Goal: Task Accomplishment & Management: Complete application form

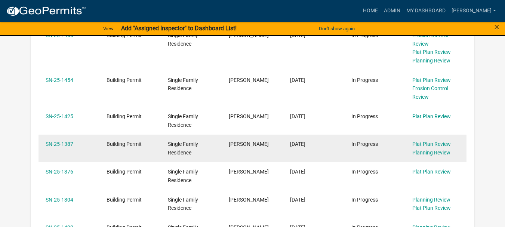
scroll to position [374, 0]
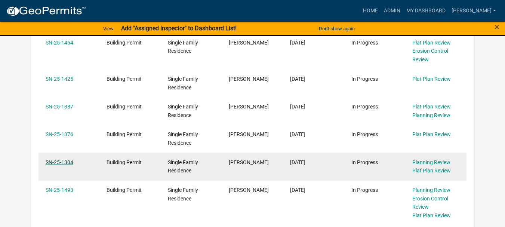
click at [62, 163] on link "SN-25-1304" at bounding box center [60, 162] width 28 height 6
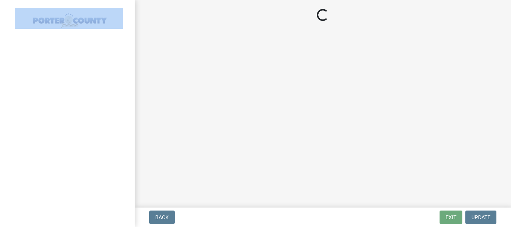
click at [62, 163] on div at bounding box center [67, 113] width 135 height 227
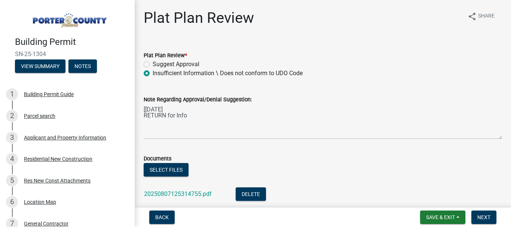
click at [153, 65] on label "Suggest Approval" at bounding box center [176, 64] width 47 height 9
click at [153, 65] on input "Suggest Approval" at bounding box center [155, 62] width 5 height 5
radio input "true"
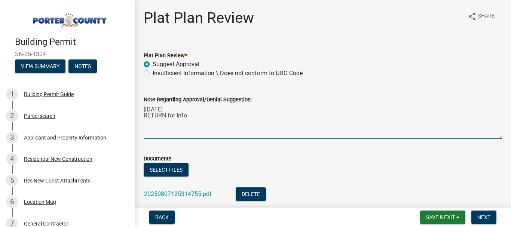
click at [191, 118] on textarea "[[DATE] RETURN for Info" at bounding box center [323, 121] width 358 height 35
type textarea "[[DATE] RETURN for Info [DATE] REC'D Back Now ACCEPTABLE"
click at [167, 171] on button "Select files" at bounding box center [166, 169] width 45 height 13
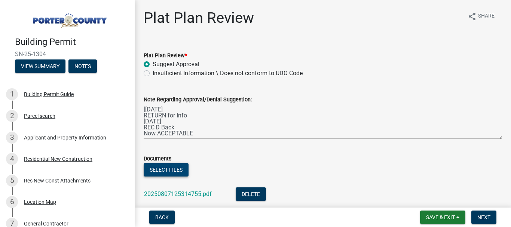
scroll to position [79, 0]
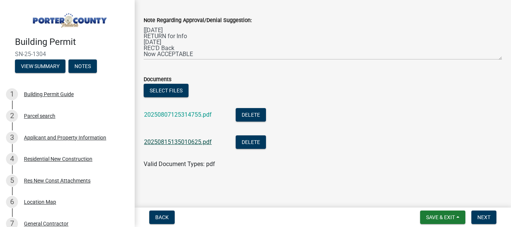
click at [179, 141] on link "20250815135010625.pdf" at bounding box center [178, 141] width 68 height 7
click at [484, 216] on span "Next" at bounding box center [483, 217] width 13 height 6
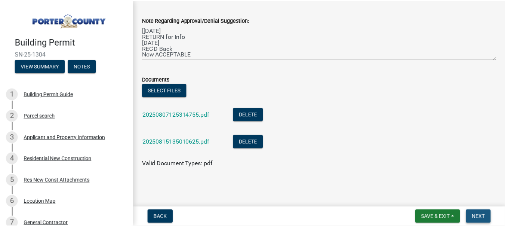
scroll to position [0, 0]
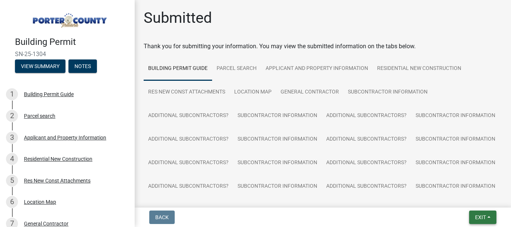
click at [478, 219] on span "Exit" at bounding box center [480, 217] width 11 height 6
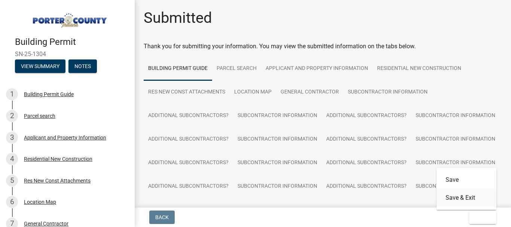
click at [462, 197] on button "Save & Exit" at bounding box center [466, 198] width 60 height 18
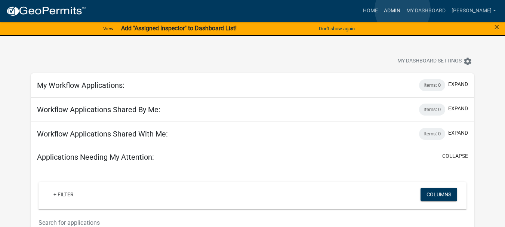
click at [403, 10] on link "Admin" at bounding box center [392, 11] width 22 height 14
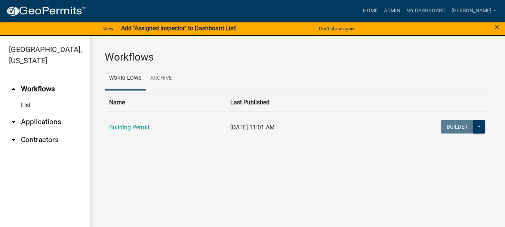
click at [31, 113] on link "arrow_drop_down Applications" at bounding box center [45, 122] width 90 height 18
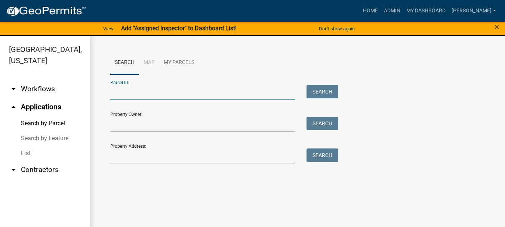
click at [113, 89] on input "Parcel ID:" at bounding box center [202, 92] width 185 height 15
paste input "64-11-03-327-032.000-018"
type input "64-11-03-327-032.000-018"
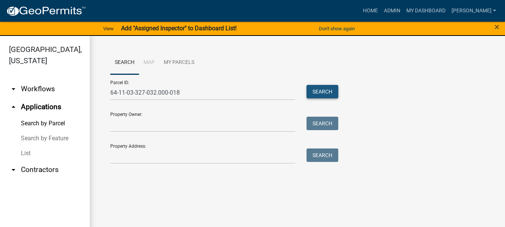
click at [323, 92] on button "Search" at bounding box center [323, 91] width 32 height 13
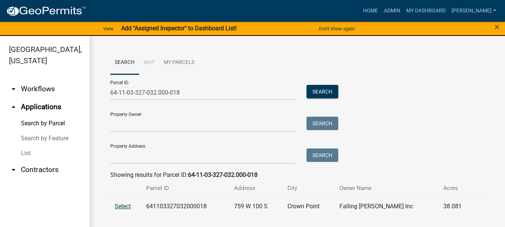
click at [121, 206] on span "Select" at bounding box center [123, 206] width 16 height 7
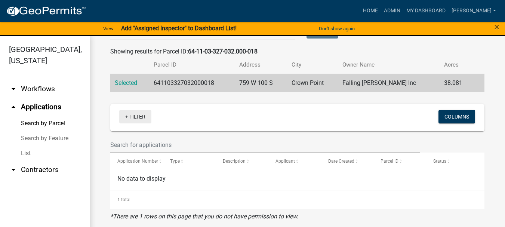
scroll to position [86, 0]
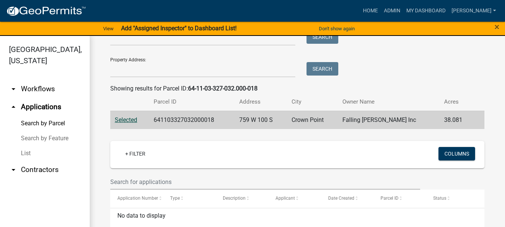
click at [128, 118] on span "Selected" at bounding box center [126, 119] width 22 height 7
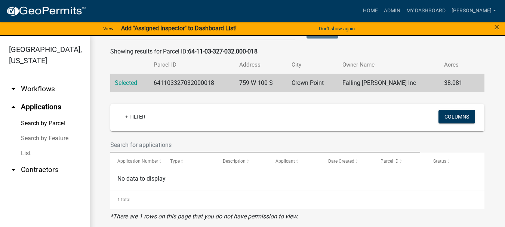
scroll to position [0, 0]
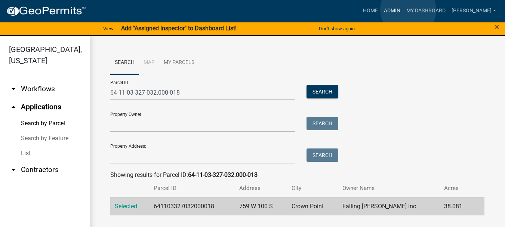
click at [403, 10] on link "Admin" at bounding box center [392, 11] width 22 height 14
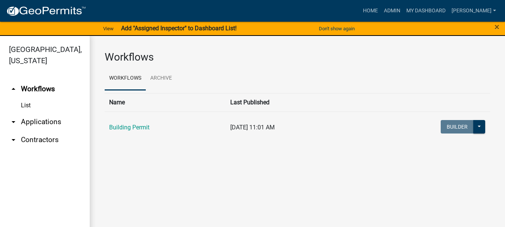
click at [49, 114] on link "arrow_drop_down Applications" at bounding box center [45, 122] width 90 height 18
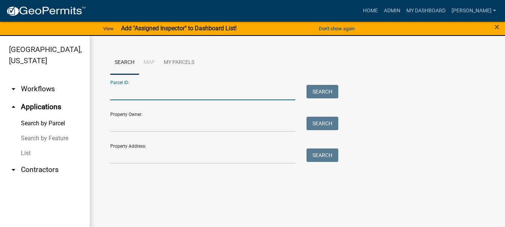
click at [130, 91] on input "Parcel ID:" at bounding box center [202, 92] width 185 height 15
paste input "64-11-03-383-006.000-018"
type input "64-11-03-383-006.000-018"
click at [332, 93] on button "Search" at bounding box center [323, 91] width 32 height 13
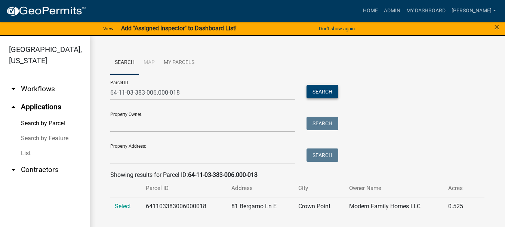
scroll to position [0, 0]
click at [126, 207] on span "Select" at bounding box center [123, 205] width 16 height 7
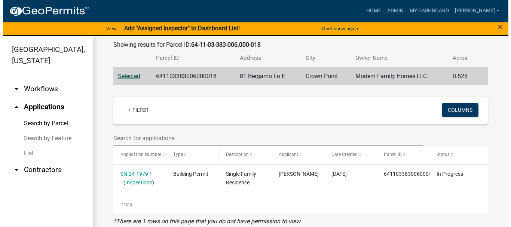
scroll to position [135, 0]
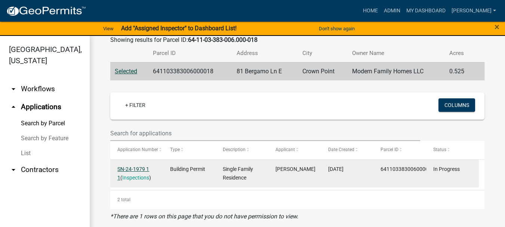
click at [137, 167] on link "SN-24-1979 1 1" at bounding box center [133, 173] width 32 height 15
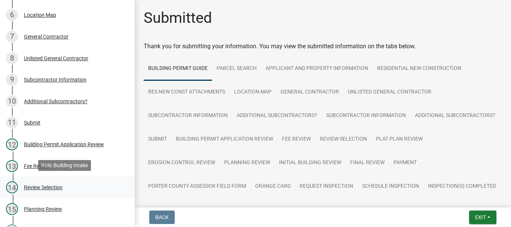
scroll to position [224, 0]
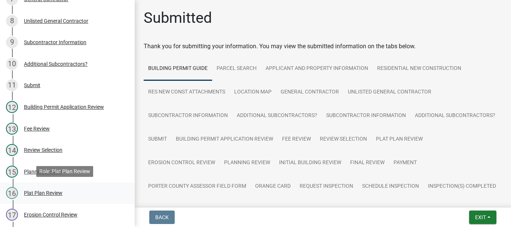
click at [51, 192] on div "Plat Plan Review" at bounding box center [43, 192] width 39 height 5
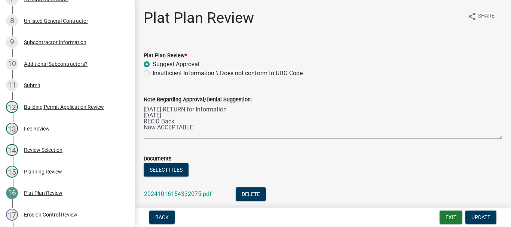
scroll to position [37, 0]
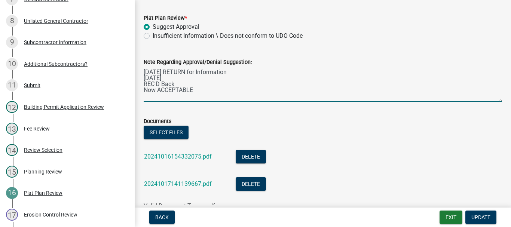
click at [195, 88] on textarea "[DATE] RETURN for Information [DATE] REC'D Back Now ACCEPTABLE" at bounding box center [323, 84] width 358 height 35
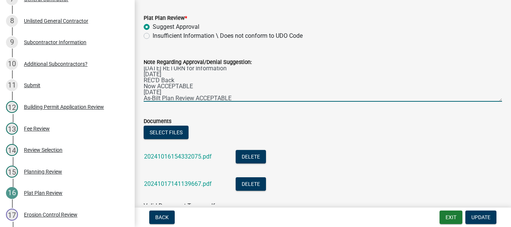
scroll to position [10, 0]
click at [155, 89] on textarea "[DATE] RETURN for Information [DATE] REC'D Back Now ACCEPTABLE [DATE] As-Bilt P…" at bounding box center [323, 84] width 358 height 35
click at [239, 98] on textarea "[DATE] RETURN for Information [DATE] REC'D Back Now ACCEPTABLE [DATE] As-Built …" at bounding box center [323, 84] width 358 height 35
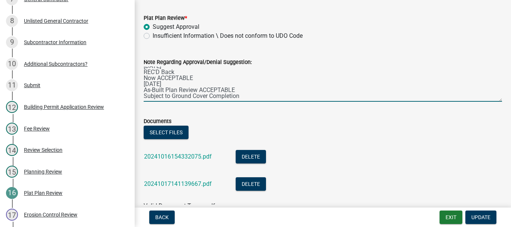
paste textarea "PCDDSWM Is NOT responsible for “Grade Change” completing ground cover"
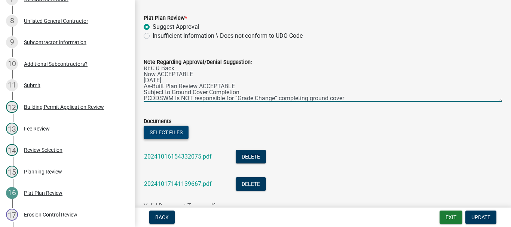
type textarea "[DATE] RETURN for Information [DATE] REC'D Back Now ACCEPTABLE [DATE] As-Built …"
click at [156, 133] on button "Select files" at bounding box center [166, 132] width 45 height 13
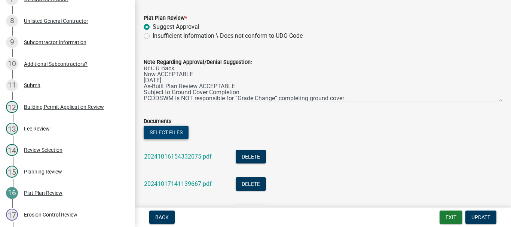
scroll to position [107, 0]
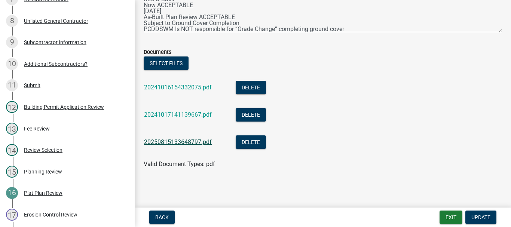
click at [186, 141] on link "20250815133648797.pdf" at bounding box center [178, 141] width 68 height 7
click at [486, 218] on span "Update" at bounding box center [480, 217] width 19 height 6
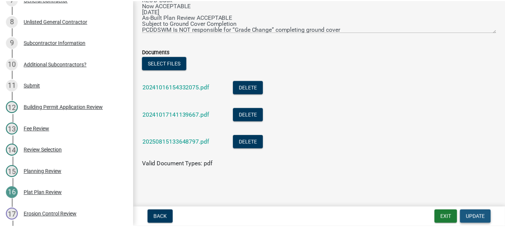
scroll to position [0, 0]
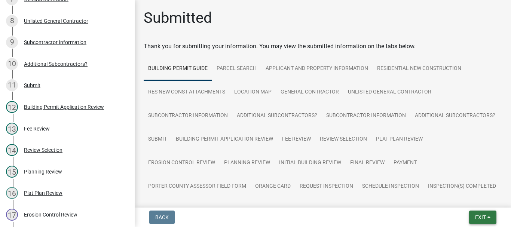
click at [480, 219] on span "Exit" at bounding box center [480, 217] width 11 height 6
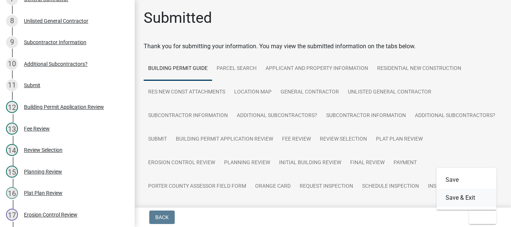
click at [459, 197] on button "Save & Exit" at bounding box center [466, 198] width 60 height 18
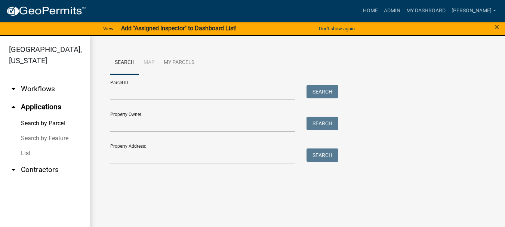
click at [33, 80] on link "arrow_drop_down Workflows" at bounding box center [45, 89] width 90 height 18
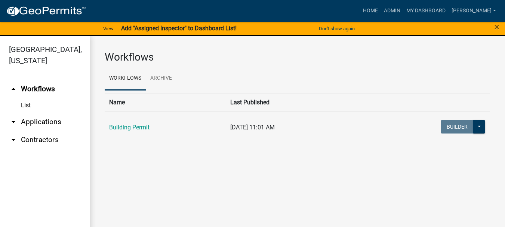
click at [27, 98] on link "List" at bounding box center [45, 105] width 90 height 15
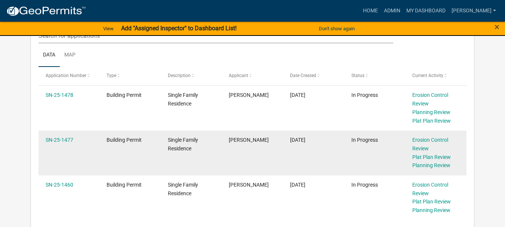
scroll to position [262, 0]
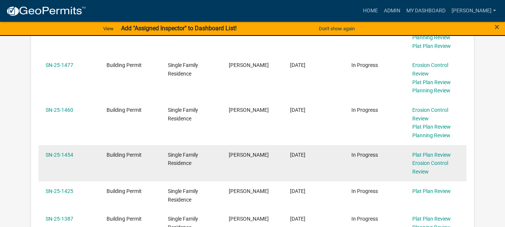
click at [68, 159] on div "SN-25-1454" at bounding box center [69, 155] width 47 height 9
click at [59, 154] on link "SN-25-1454" at bounding box center [60, 155] width 28 height 6
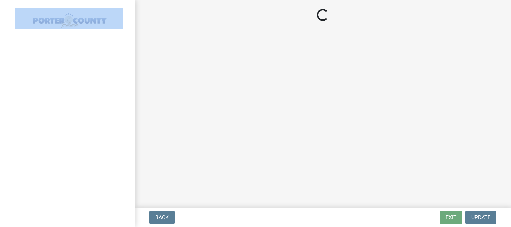
click at [59, 154] on div at bounding box center [67, 113] width 135 height 227
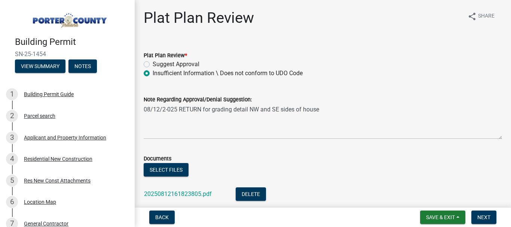
click at [153, 65] on label "Suggest Approval" at bounding box center [176, 64] width 47 height 9
click at [153, 65] on input "Suggest Approval" at bounding box center [155, 62] width 5 height 5
radio input "true"
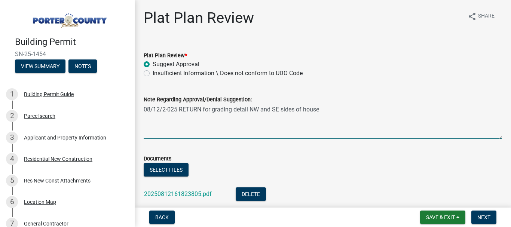
click at [148, 117] on textarea "08/12/2-025 RETURN for grading detail NW and SE sides of house" at bounding box center [323, 121] width 358 height 35
click at [318, 109] on textarea "08/12/2-025 RETURN for grading detail NW and SE sides of house" at bounding box center [323, 121] width 358 height 35
type textarea "08/12/2-025 RETURN for grading detail NW and SE sides of house [DATE] REC'D Bac…"
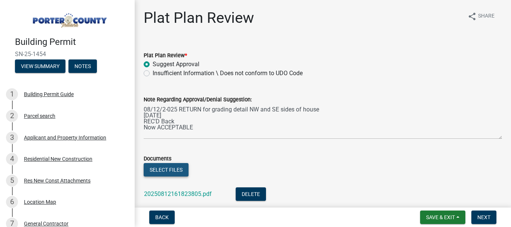
click at [161, 172] on button "Select files" at bounding box center [166, 169] width 45 height 13
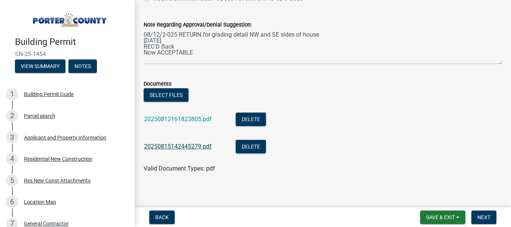
click at [180, 146] on link "20250815142445279.pdf" at bounding box center [178, 146] width 68 height 7
click at [488, 220] on span "Next" at bounding box center [483, 217] width 13 height 6
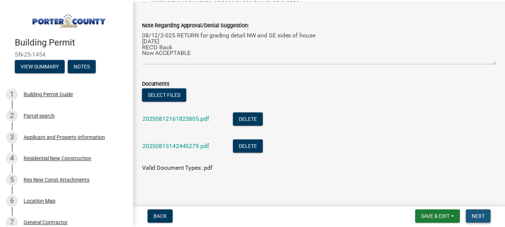
scroll to position [0, 0]
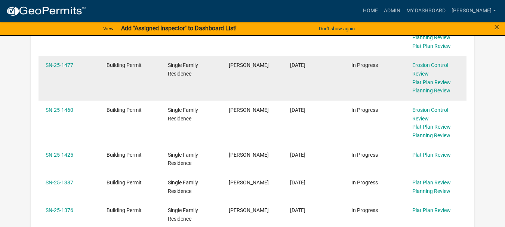
scroll to position [299, 0]
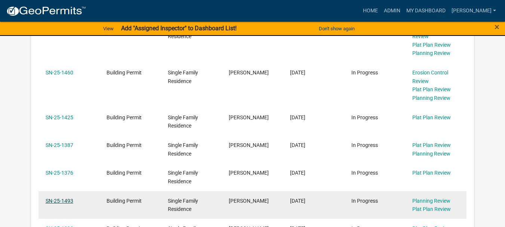
click at [70, 201] on link "SN-25-1493" at bounding box center [60, 201] width 28 height 6
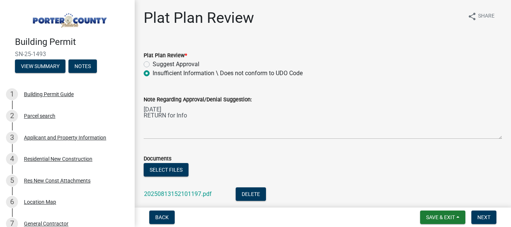
click at [153, 65] on label "Suggest Approval" at bounding box center [176, 64] width 47 height 9
click at [153, 65] on input "Suggest Approval" at bounding box center [155, 62] width 5 height 5
radio input "true"
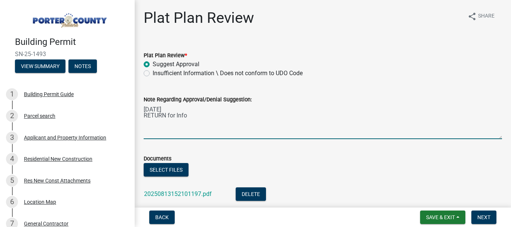
click at [188, 117] on textarea "[DATE] RETURN for Info" at bounding box center [323, 121] width 358 height 35
type textarea "[DATE] RETURN for Info [DATE] REC'D Back Not ACCEPTABLE"
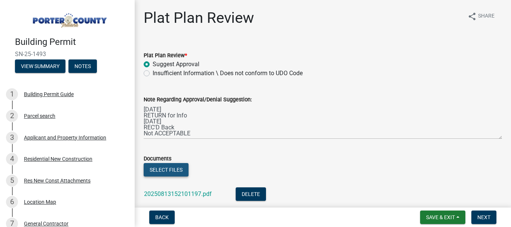
click at [182, 167] on button "Select files" at bounding box center [166, 169] width 45 height 13
click at [486, 219] on span "Next" at bounding box center [483, 217] width 13 height 6
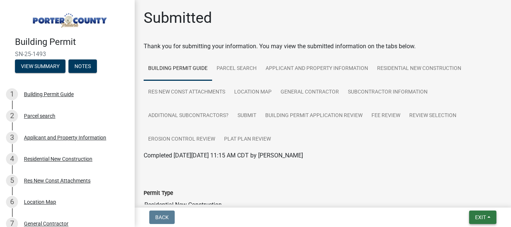
click at [479, 216] on span "Exit" at bounding box center [480, 217] width 11 height 6
click at [452, 201] on button "Save & Exit" at bounding box center [466, 198] width 60 height 18
